Goal: Information Seeking & Learning: Find specific fact

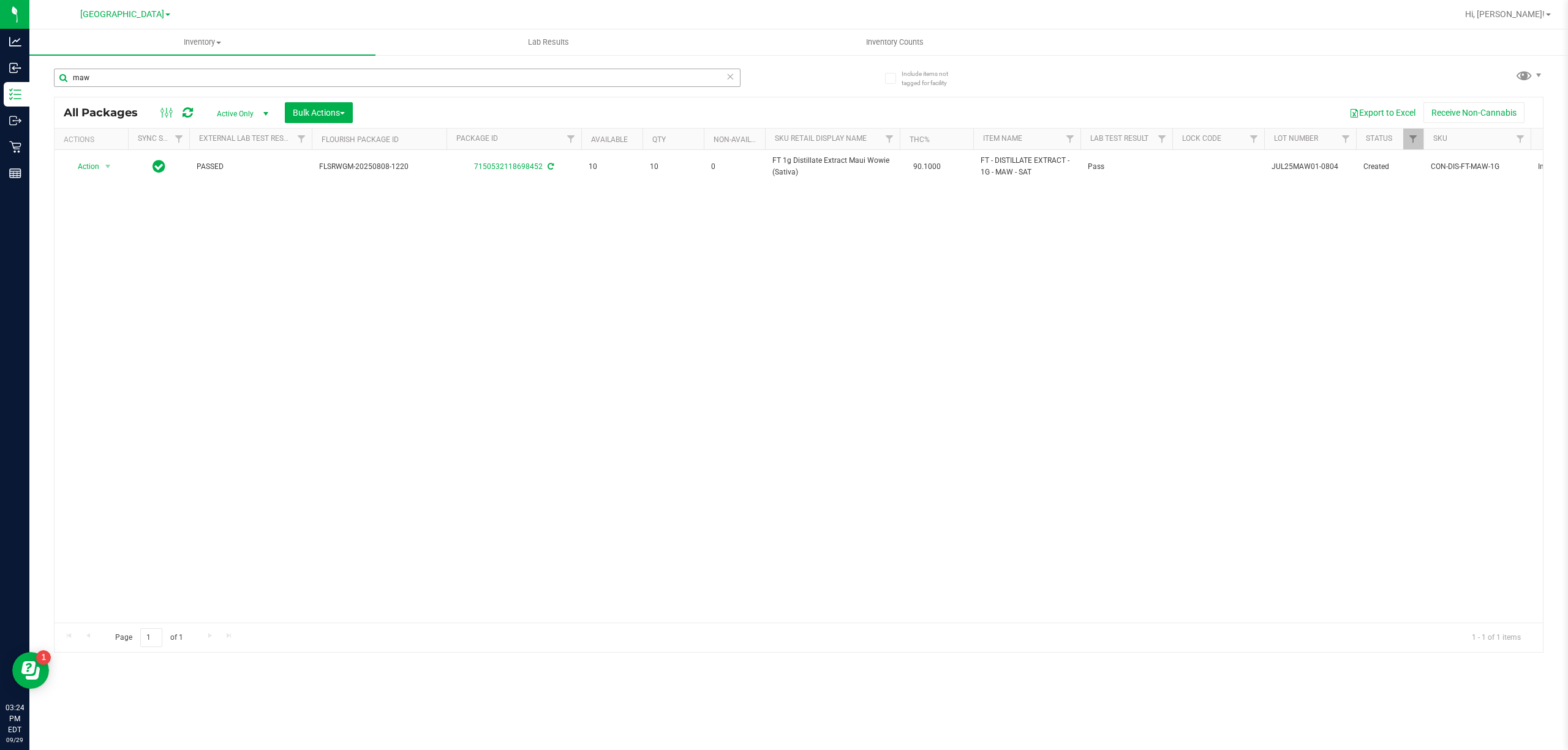
click at [148, 81] on input "maw" at bounding box center [397, 78] width 687 height 19
click at [148, 79] on input "maw" at bounding box center [397, 78] width 687 height 19
click at [148, 78] on input "maw" at bounding box center [397, 78] width 687 height 19
click at [169, 78] on input "maw4486319010679610" at bounding box center [397, 78] width 687 height 19
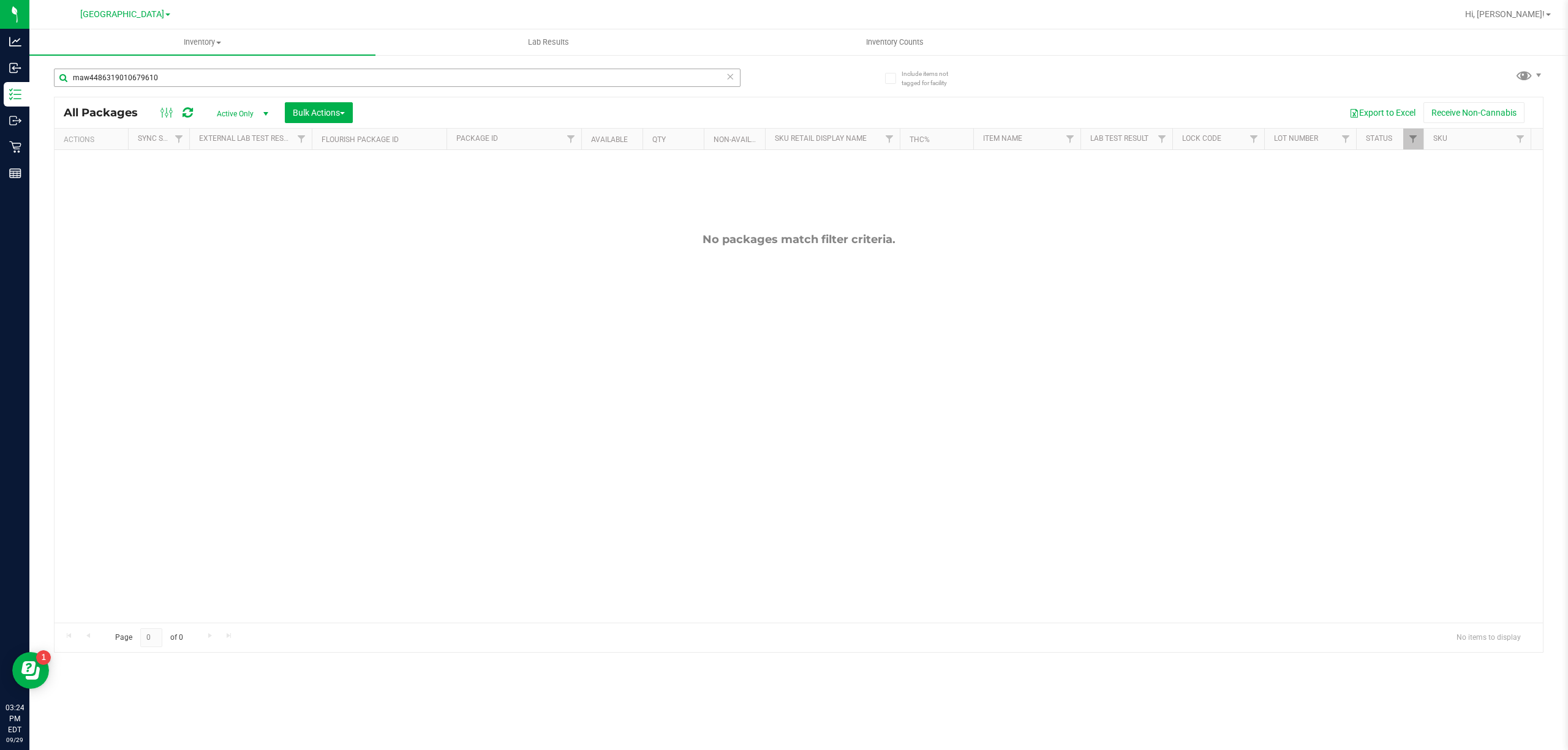
click at [170, 79] on input "maw4486319010679610" at bounding box center [397, 78] width 687 height 19
type input "4"
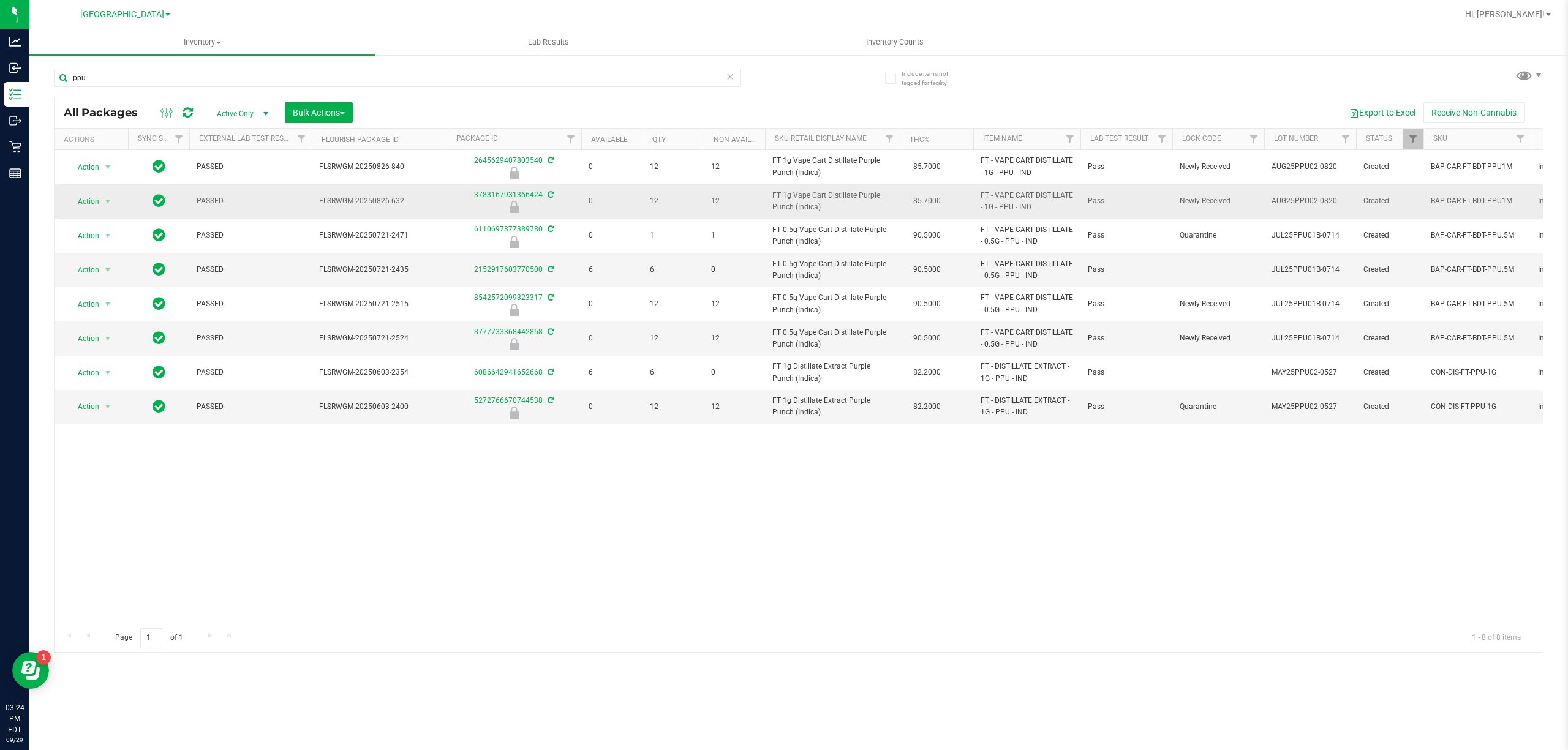
click at [782, 196] on span "FT 1g Vape Cart Distillate Purple Punch (Indica)" at bounding box center [833, 201] width 120 height 23
copy td "FT 1g Vape Cart Distillate Purple Punch (Indica)"
click at [603, 77] on input "ppu" at bounding box center [397, 78] width 687 height 19
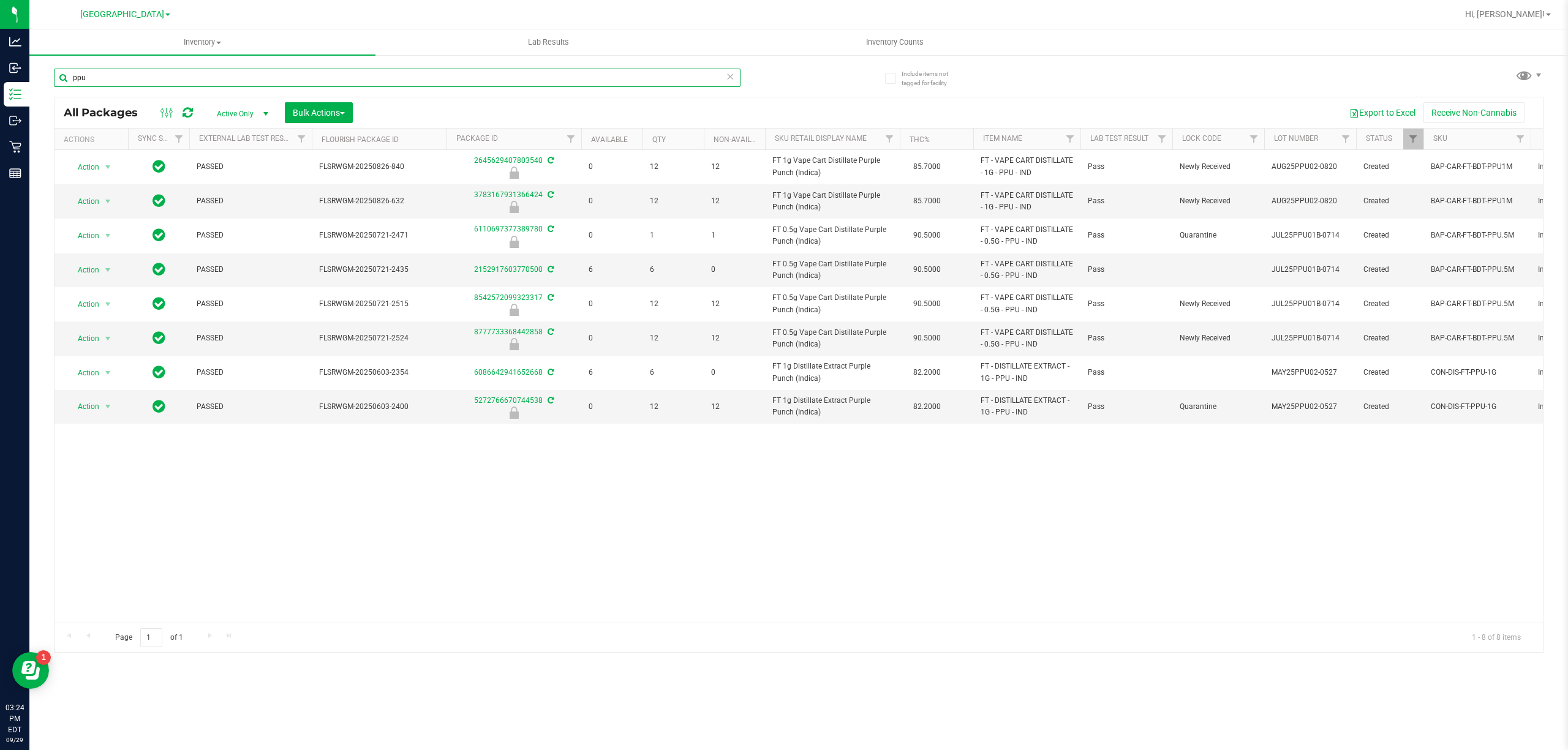
click at [603, 77] on input "ppu" at bounding box center [397, 78] width 687 height 19
paste input "FT 1g Vape Cart Distillate Purple Punch (Indica)"
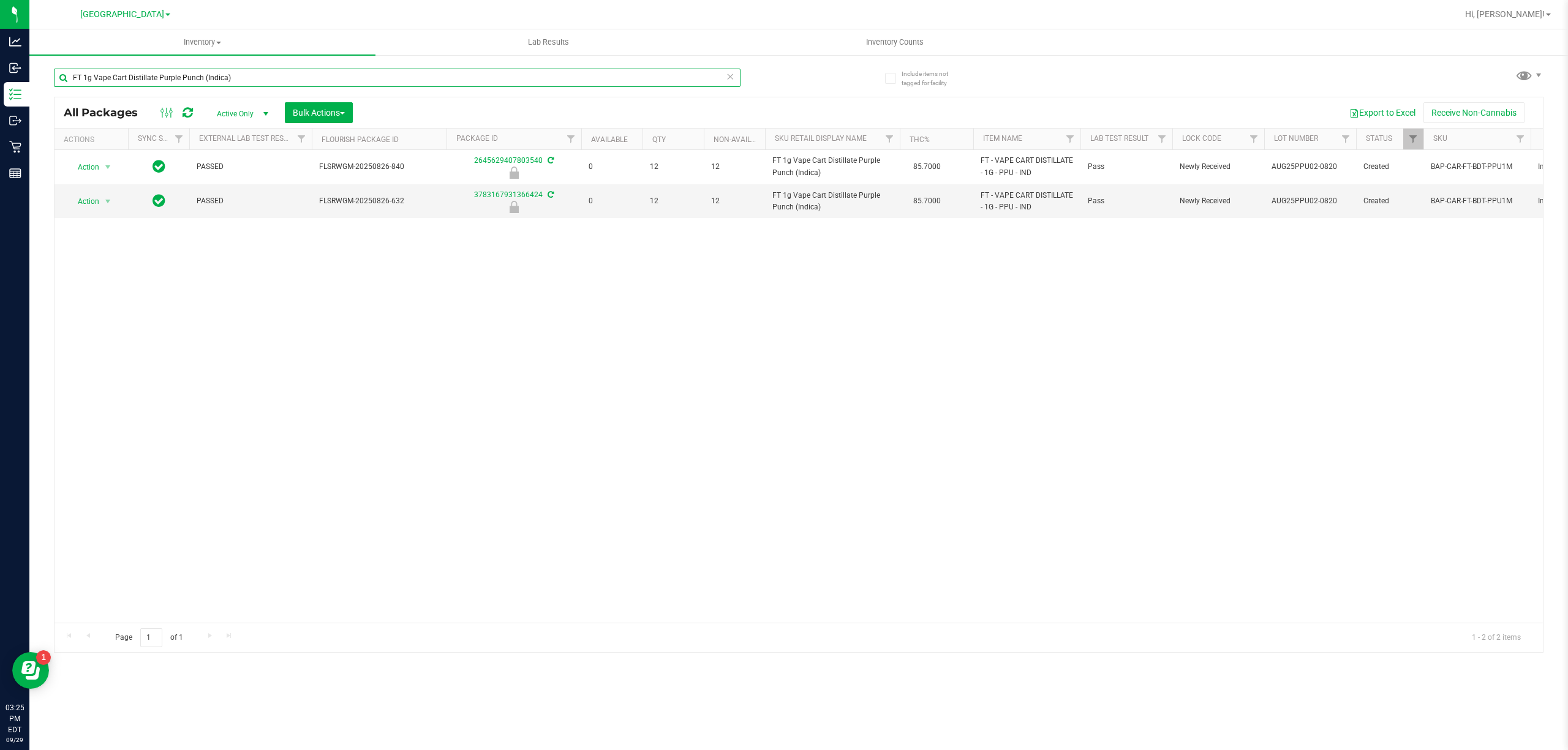
click at [613, 75] on input "FT 1g Vape Cart Distillate Purple Punch (Indica)" at bounding box center [397, 78] width 687 height 19
type input "2645629407803540"
